Goal: Book appointment/travel/reservation

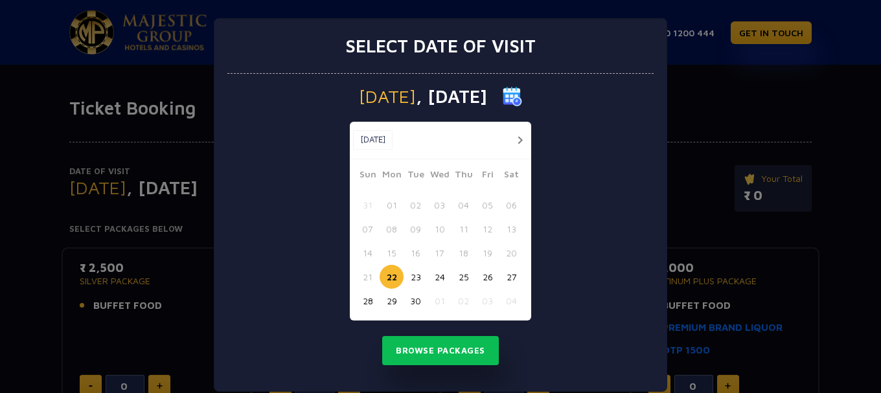
click at [412, 281] on button "23" at bounding box center [416, 277] width 24 height 24
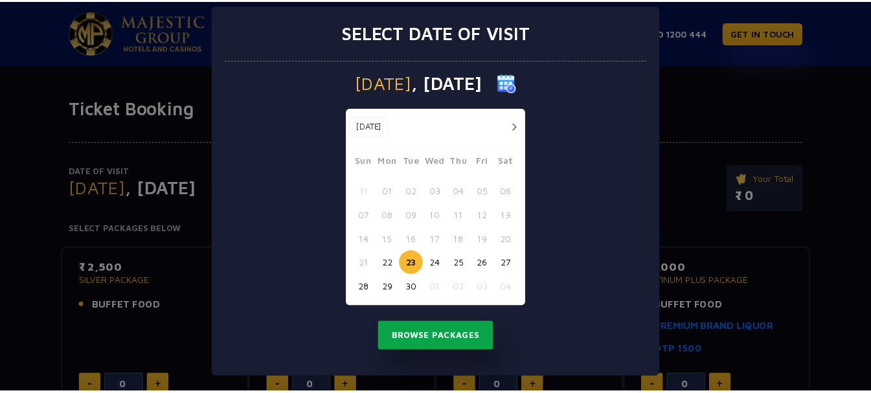
scroll to position [17, 0]
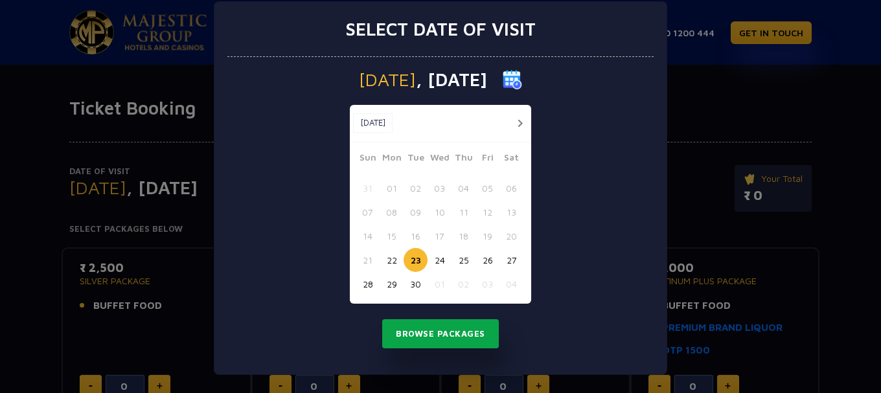
click at [423, 343] on button "Browse Packages" at bounding box center [440, 334] width 117 height 30
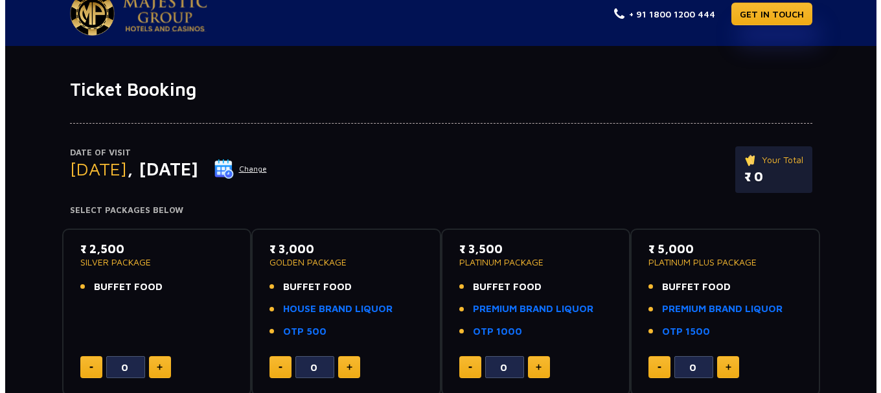
scroll to position [0, 0]
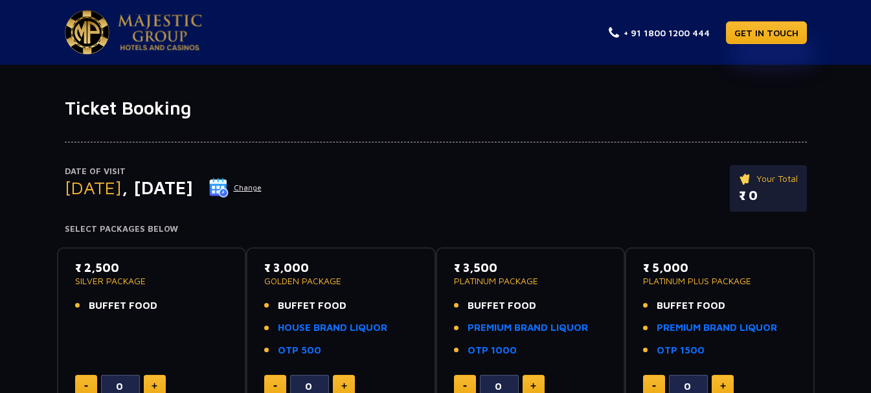
click at [229, 192] on img at bounding box center [218, 187] width 19 height 19
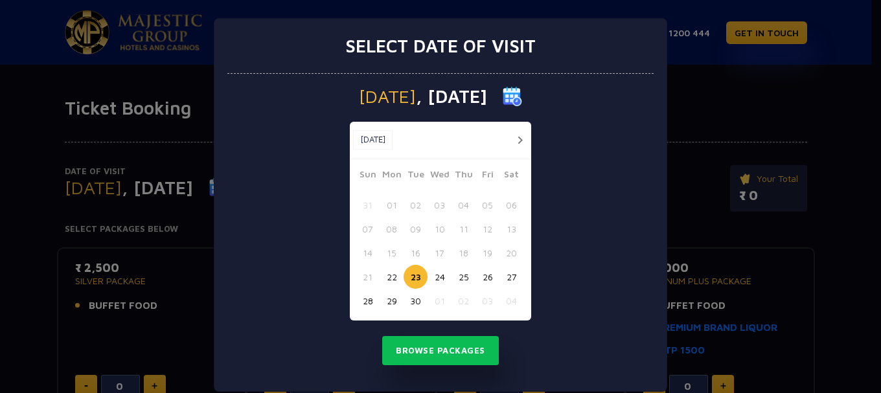
click at [520, 141] on button "button" at bounding box center [520, 140] width 16 height 16
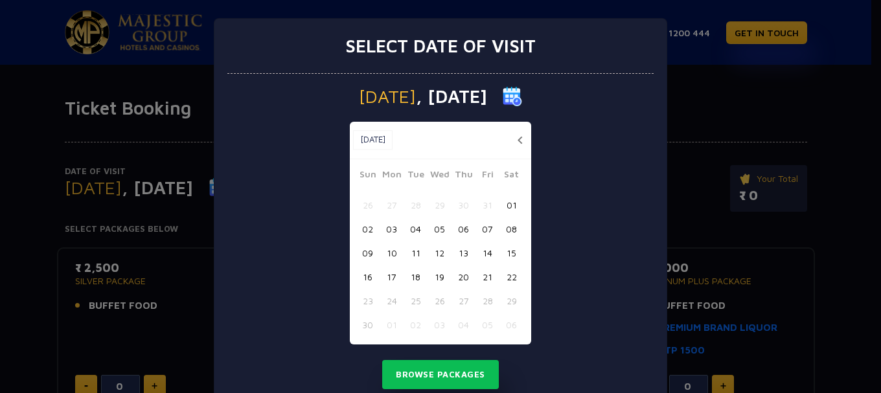
click at [389, 276] on button "17" at bounding box center [392, 277] width 24 height 24
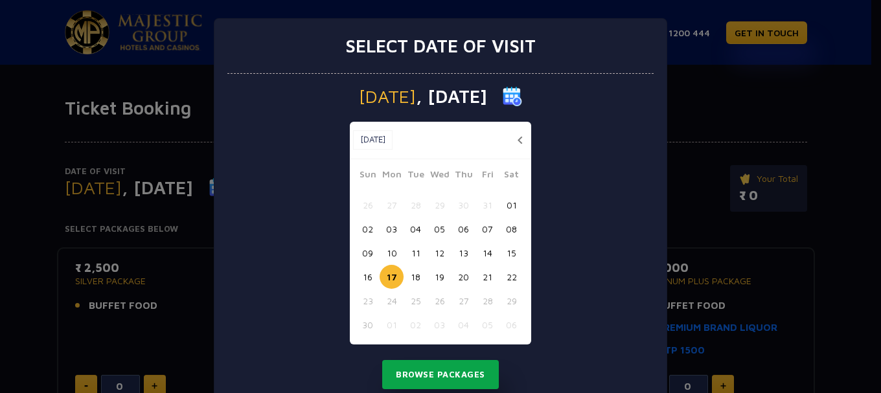
click at [439, 374] on button "Browse Packages" at bounding box center [440, 375] width 117 height 30
